Goal: Book appointment/travel/reservation

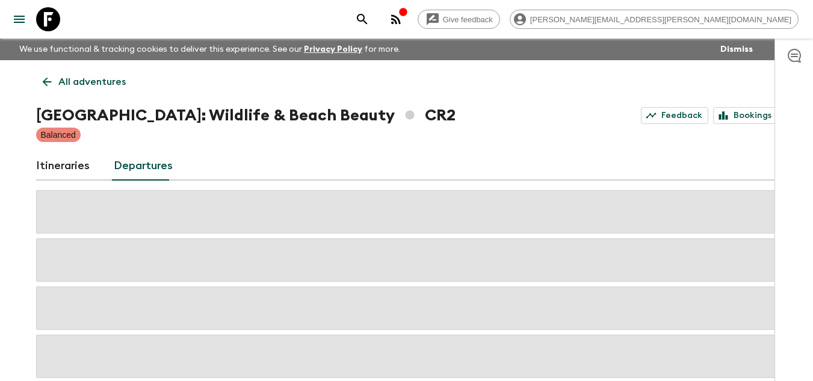
click at [49, 20] on icon at bounding box center [48, 19] width 24 height 24
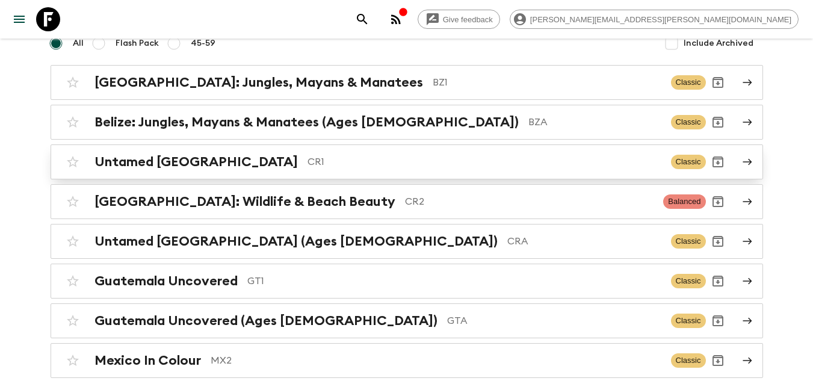
scroll to position [181, 0]
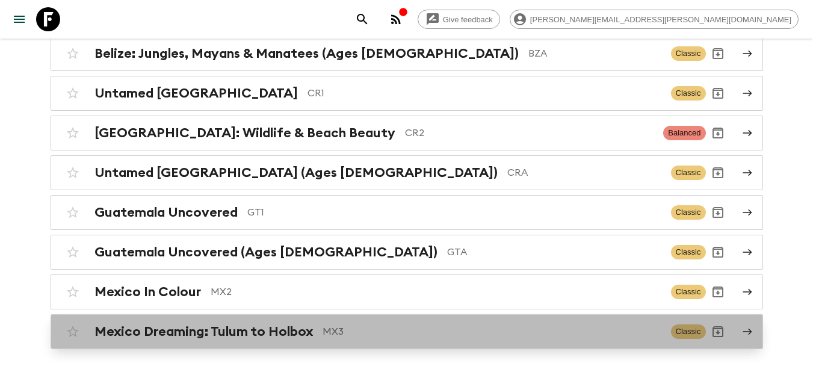
click at [344, 339] on div "Mexico Dreaming: Tulum to Holbox MX3" at bounding box center [378, 332] width 567 height 16
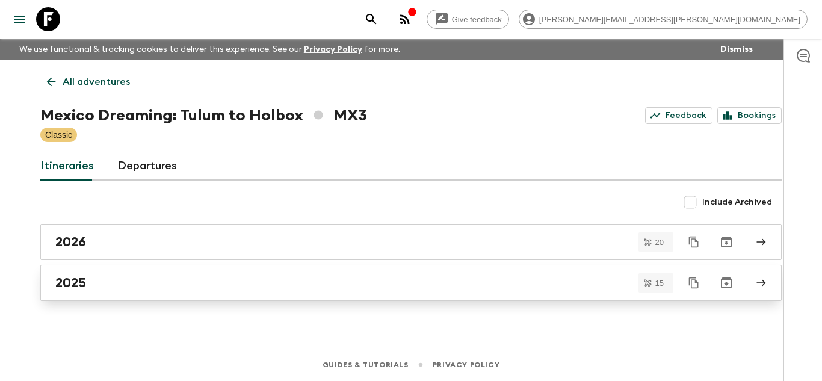
click at [291, 287] on div "2025" at bounding box center [399, 283] width 689 height 16
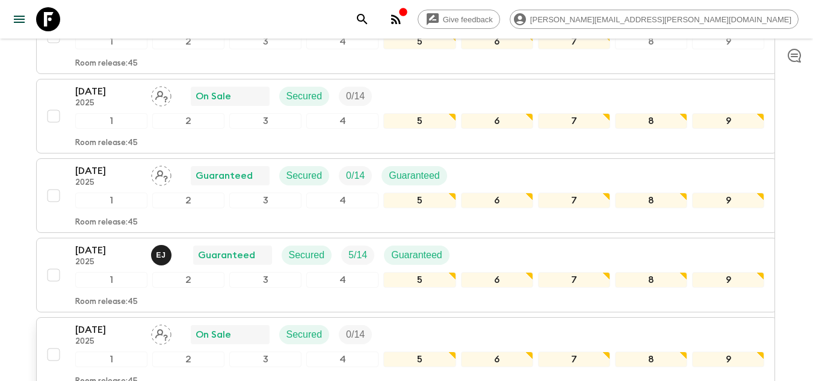
scroll to position [1112, 0]
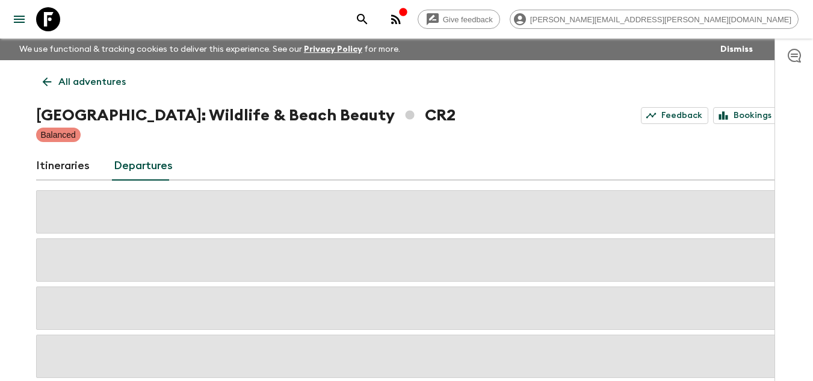
click at [45, 11] on icon at bounding box center [48, 19] width 24 height 24
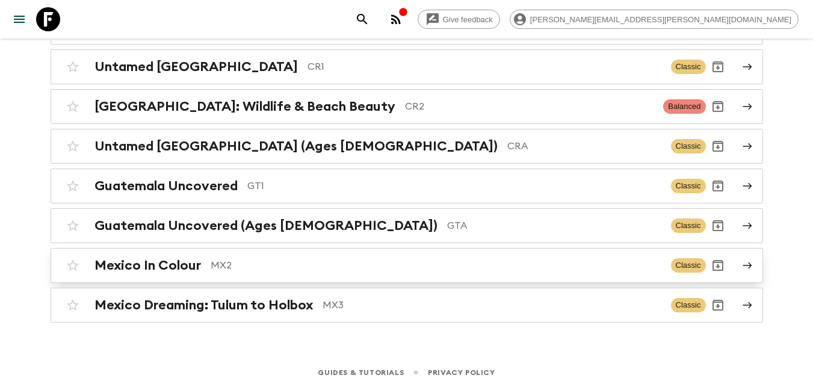
scroll to position [215, 0]
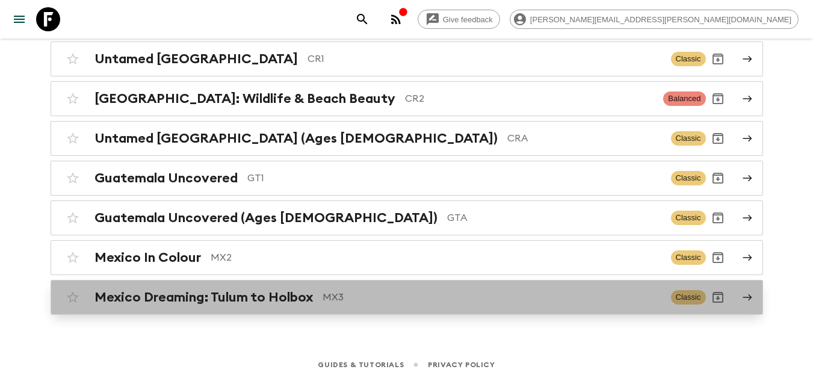
click at [340, 305] on div "Mexico Dreaming: Tulum to Holbox MX3 Classic" at bounding box center [383, 297] width 645 height 24
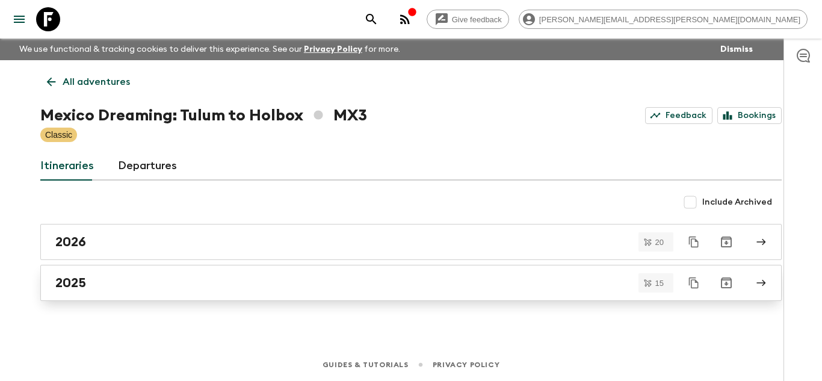
click at [138, 285] on div "2025" at bounding box center [399, 283] width 689 height 16
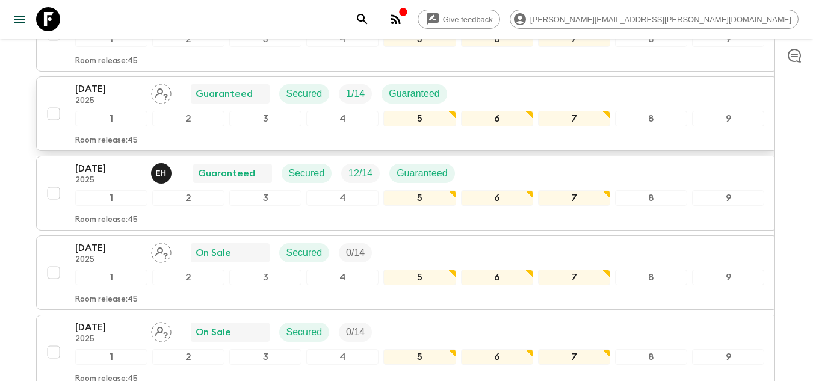
scroll to position [510, 0]
